Goal: Find specific page/section: Find specific page/section

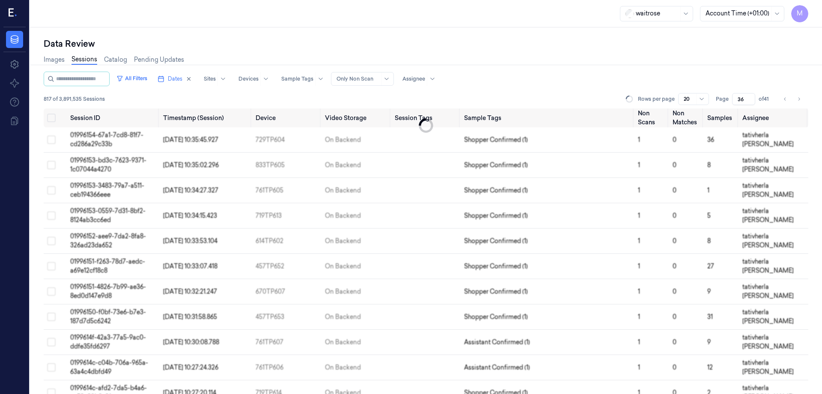
click at [797, 97] on icon "Go to next page" at bounding box center [799, 99] width 5 height 7
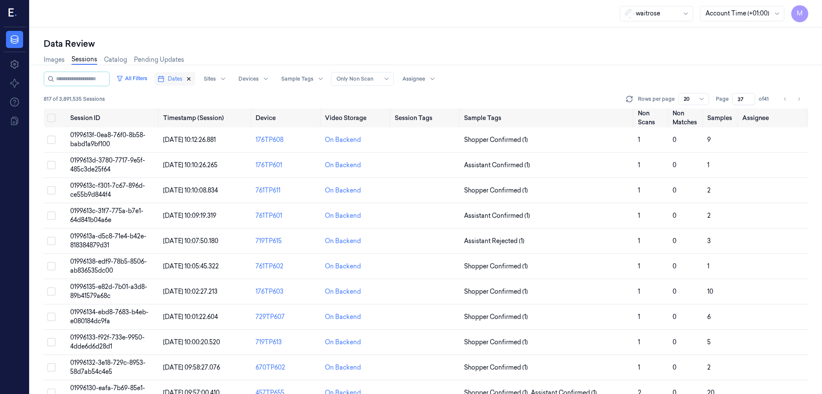
click at [191, 78] on icon "button" at bounding box center [189, 79] width 3 height 3
type input "1"
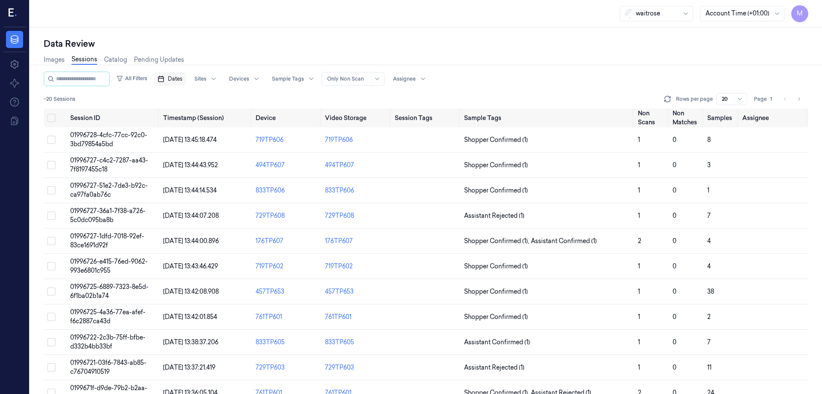
click at [178, 82] on span "Dates" at bounding box center [175, 79] width 15 height 8
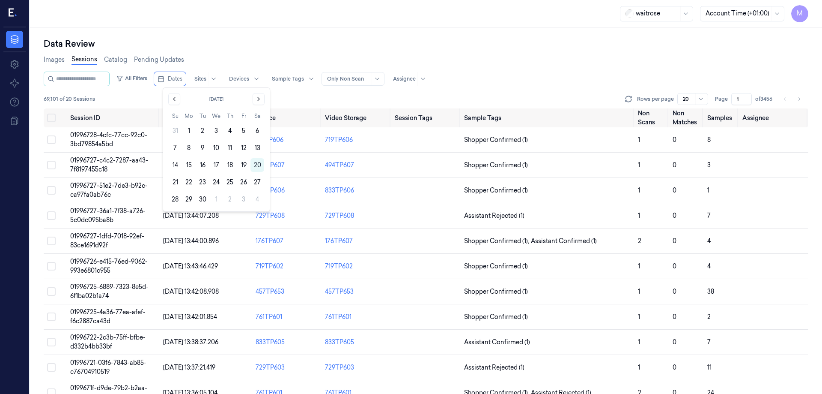
click at [260, 162] on button "20" at bounding box center [258, 165] width 14 height 14
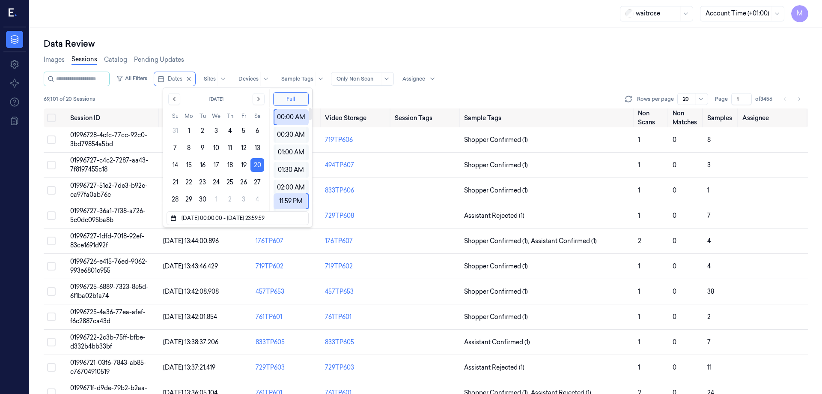
click at [287, 30] on div "Data Review Images Sessions Catalog Pending Updates All Filters Dates Sites Dev…" at bounding box center [426, 210] width 792 height 366
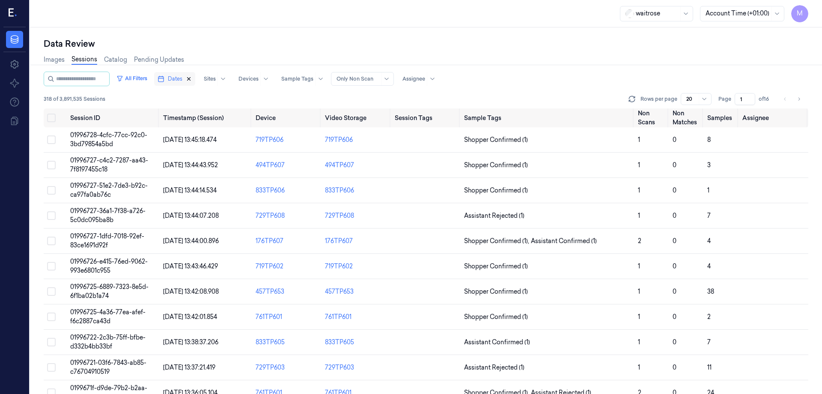
click at [192, 76] on icon "button" at bounding box center [189, 79] width 6 height 6
click at [225, 40] on div "Data Review" at bounding box center [426, 44] width 765 height 12
